Goal: Task Accomplishment & Management: Manage account settings

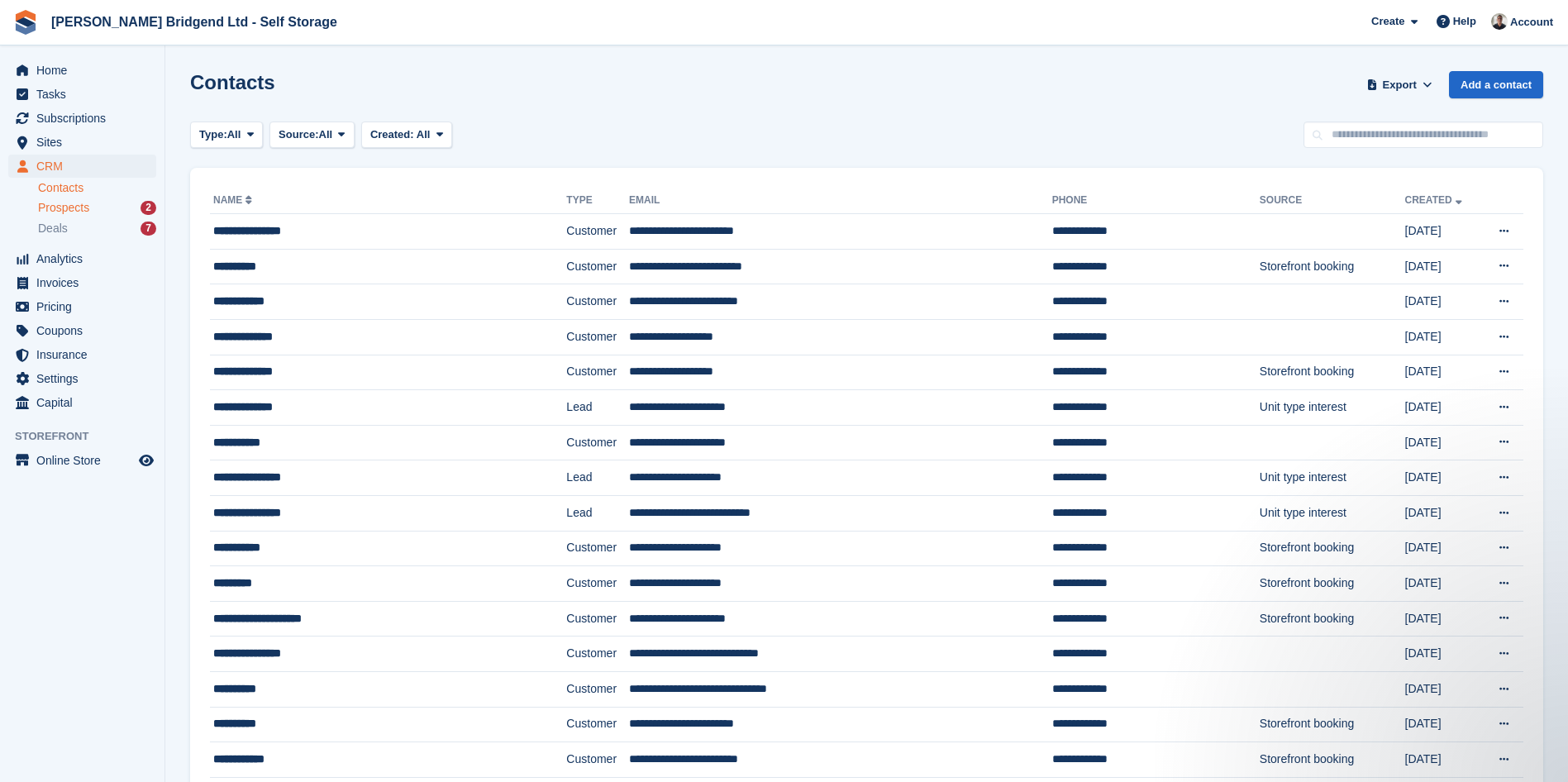
click at [83, 205] on span "Prospects" at bounding box center [64, 207] width 52 height 16
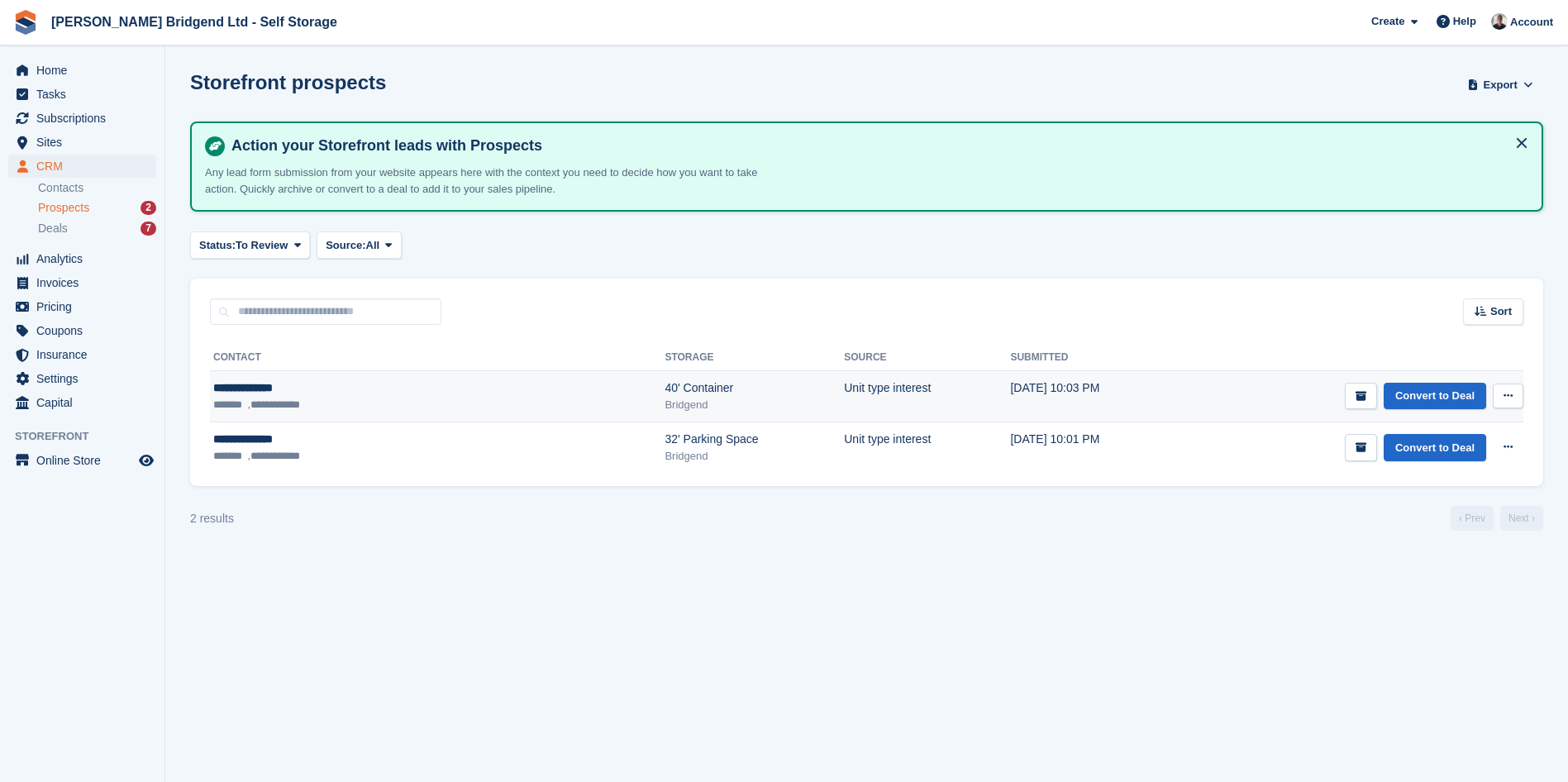
click at [1506, 390] on icon at bounding box center [1508, 395] width 9 height 10
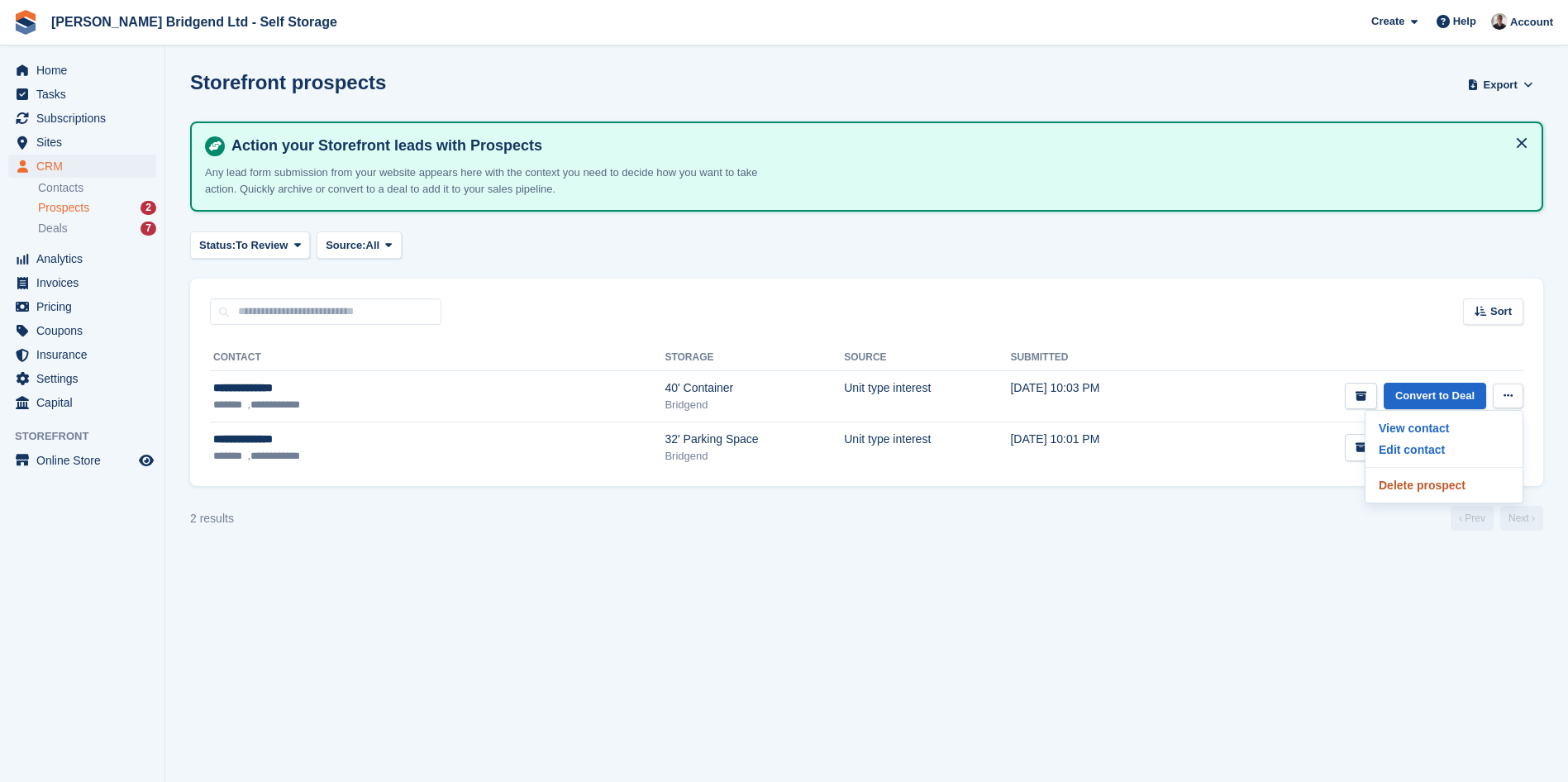
drag, startPoint x: 1451, startPoint y: 489, endPoint x: 866, endPoint y: 81, distance: 713.2
click at [1451, 489] on p "Delete prospect" at bounding box center [1443, 485] width 143 height 22
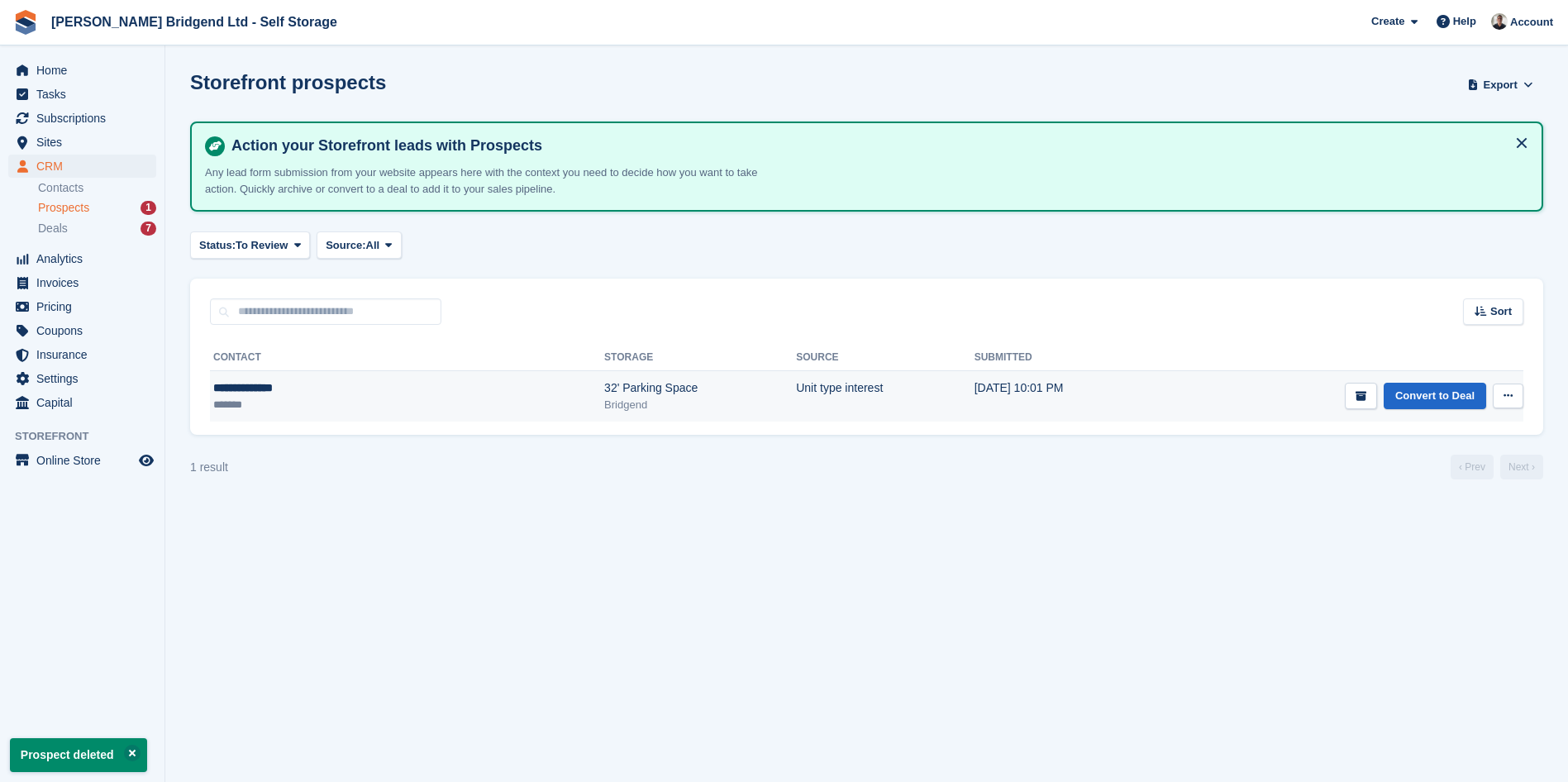
click at [1500, 407] on button at bounding box center [1507, 396] width 31 height 24
click at [1437, 490] on p "Delete prospect" at bounding box center [1443, 485] width 143 height 22
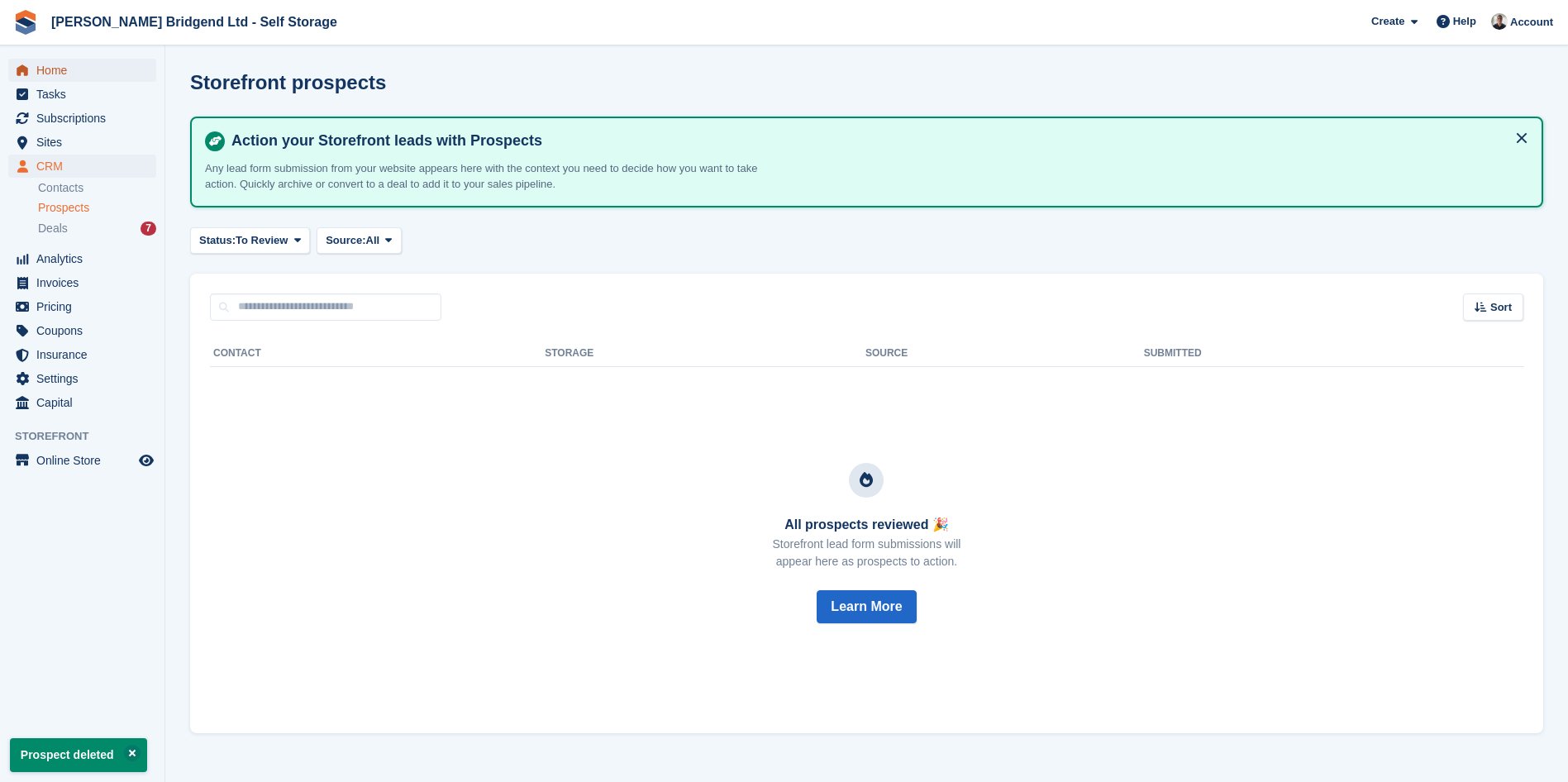
click at [66, 69] on span "Home" at bounding box center [86, 70] width 99 height 23
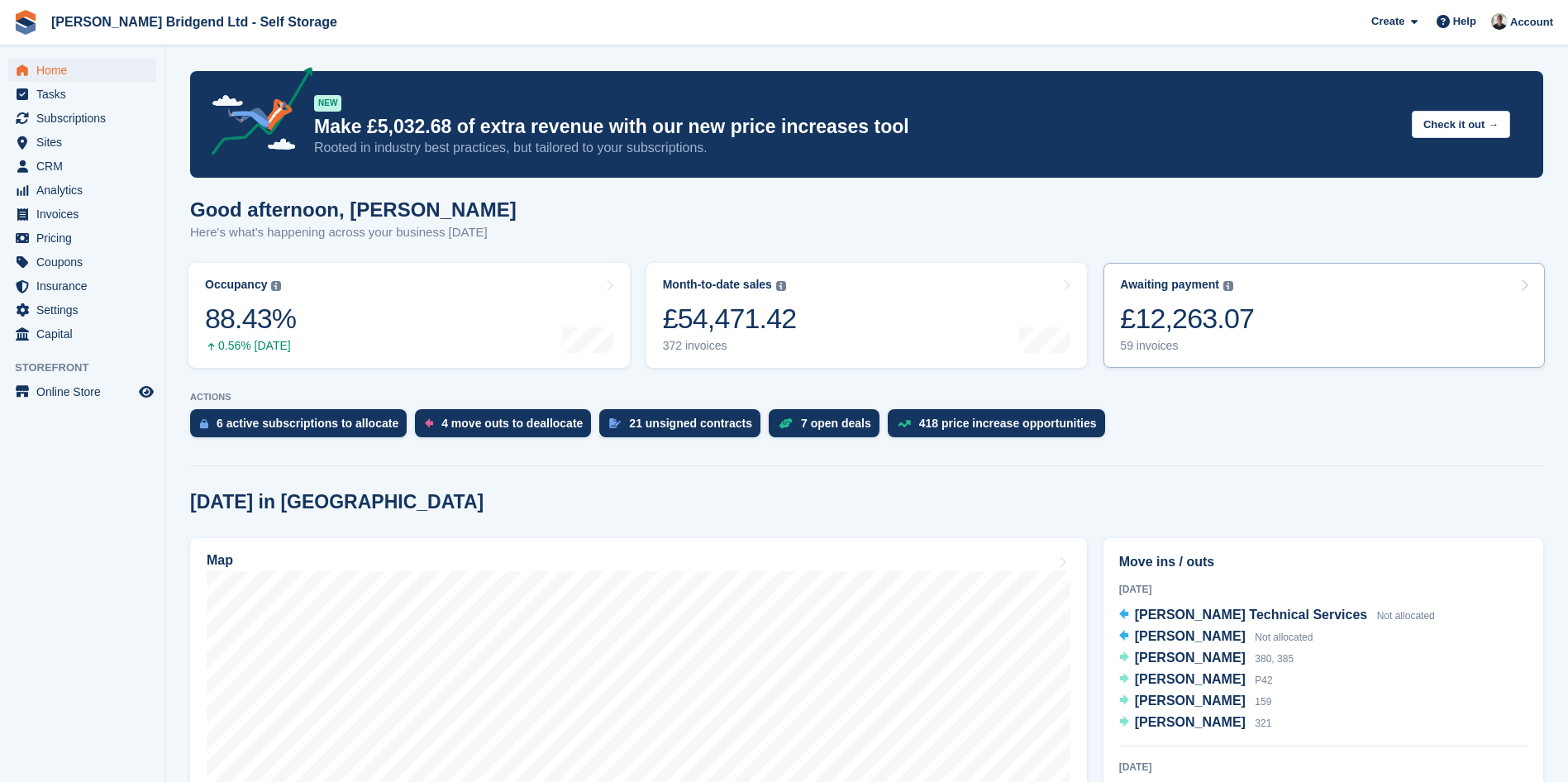
click at [1236, 345] on div "59 invoices" at bounding box center [1186, 345] width 134 height 14
